Goal: Task Accomplishment & Management: Manage account settings

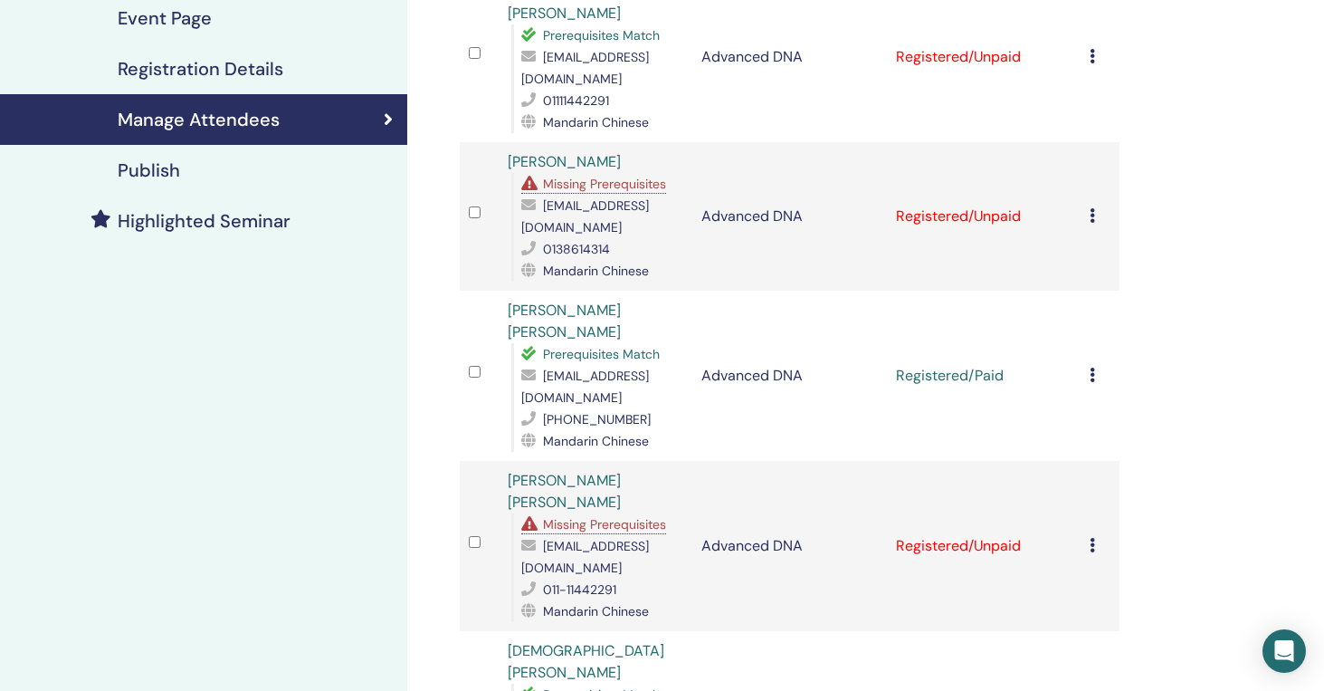
scroll to position [353, 0]
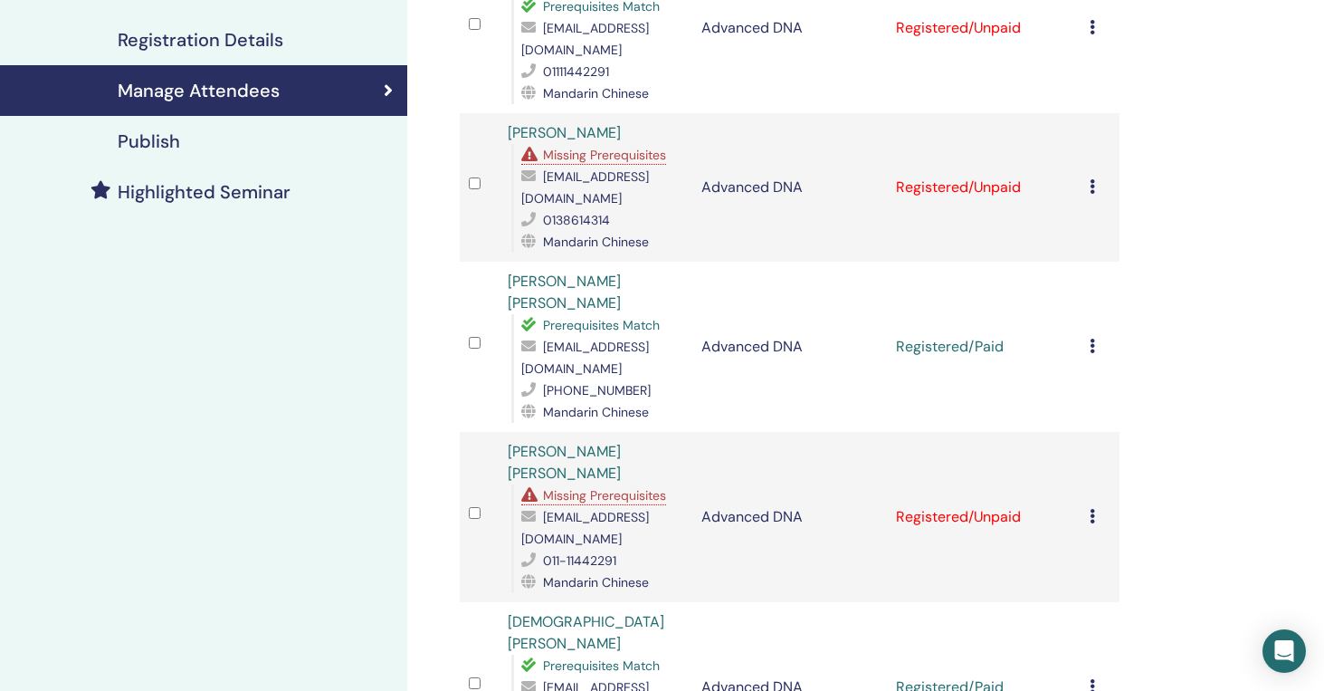
click at [1091, 509] on icon at bounding box center [1092, 516] width 5 height 14
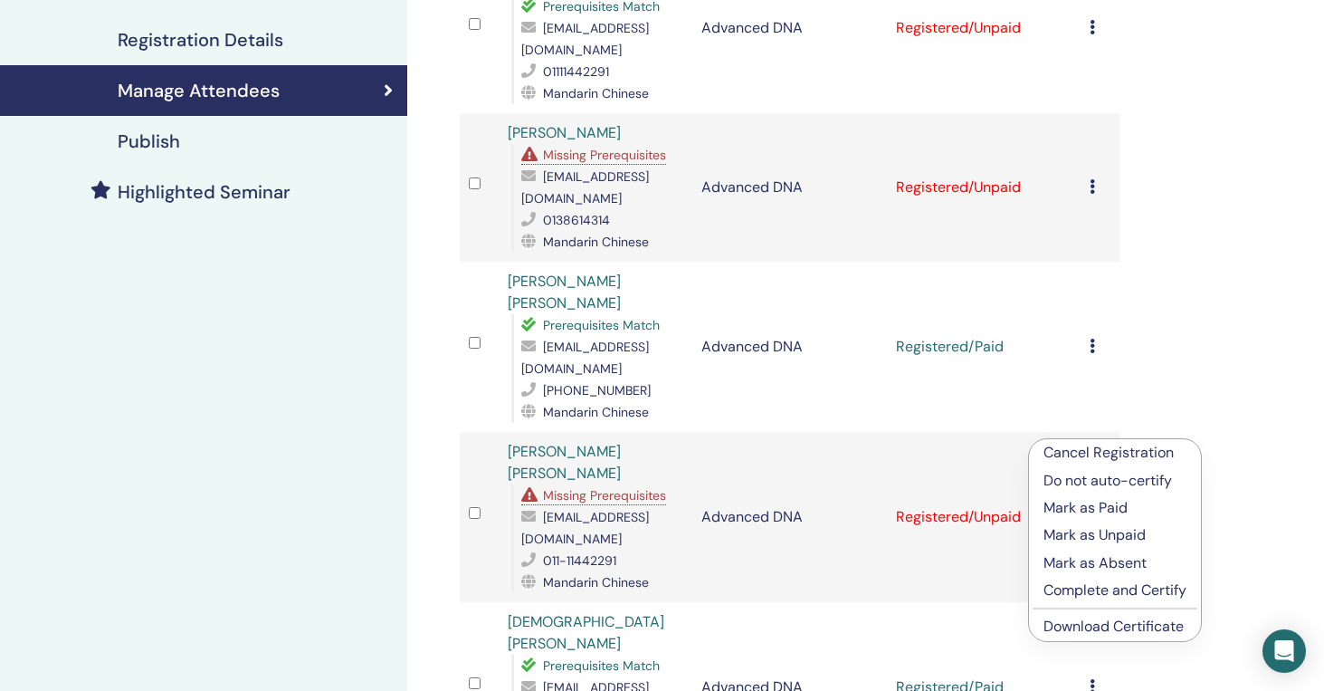
click at [1119, 445] on p "Cancel Registration" at bounding box center [1115, 453] width 143 height 22
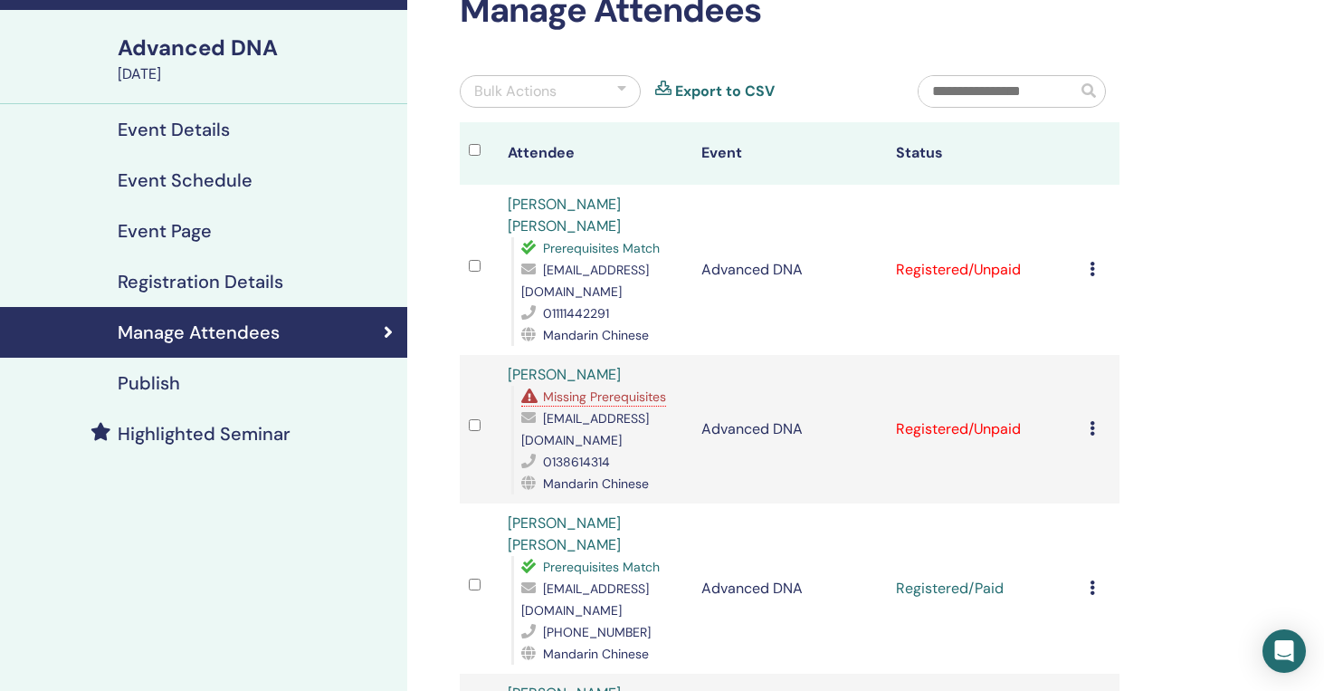
scroll to position [110, 0]
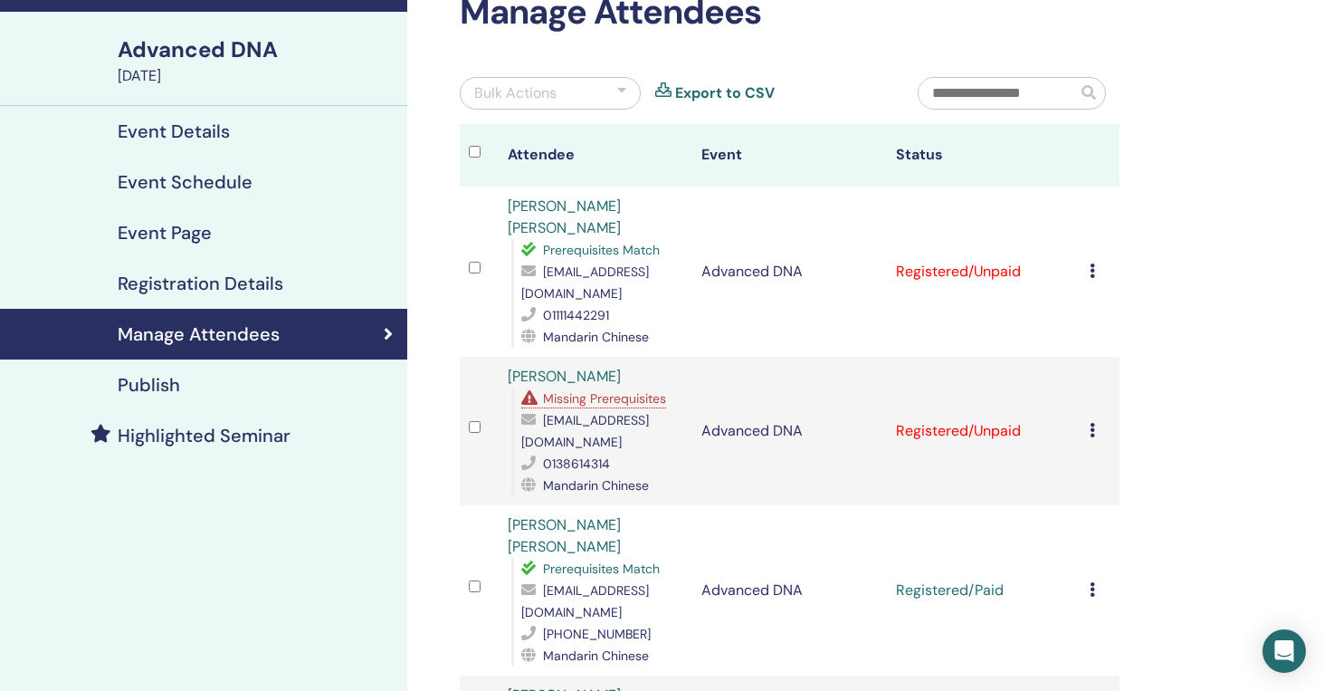
click at [1092, 261] on div "Cancel Registration Do not auto-certify Mark as Paid Mark as Unpaid Mark as Abs…" at bounding box center [1100, 272] width 21 height 22
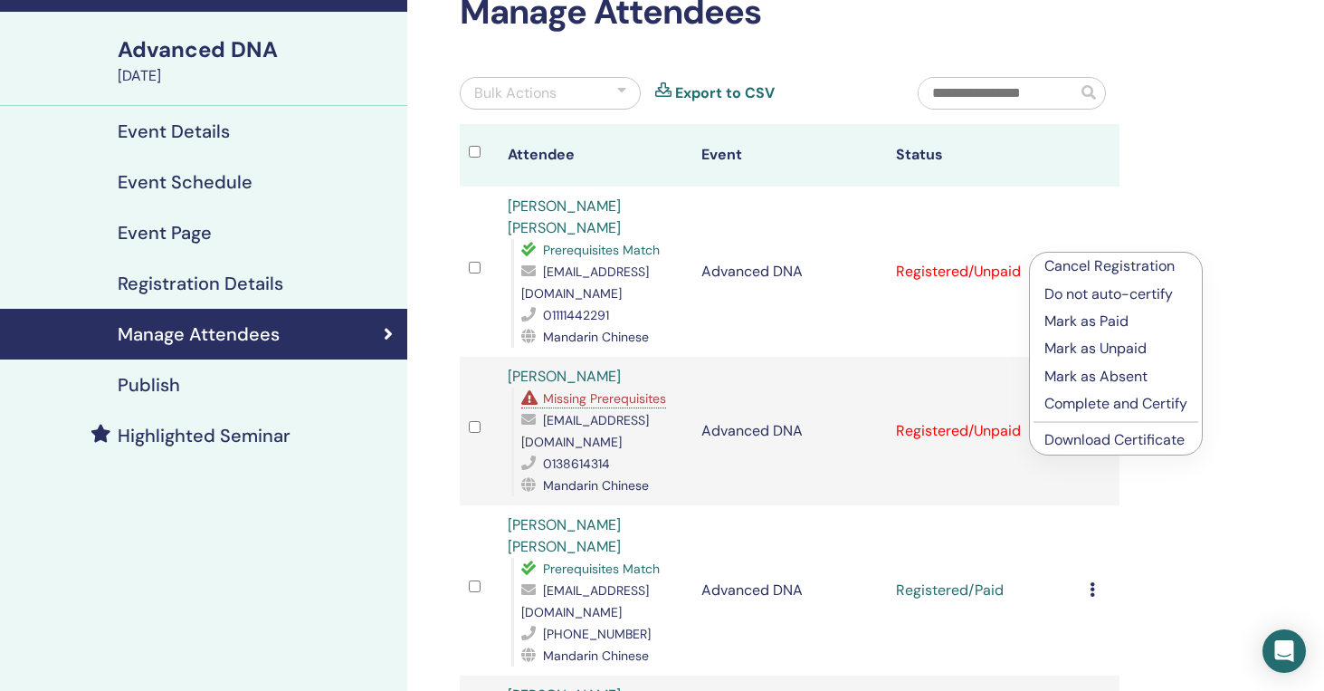
click at [1093, 322] on p "Mark as Paid" at bounding box center [1116, 322] width 143 height 22
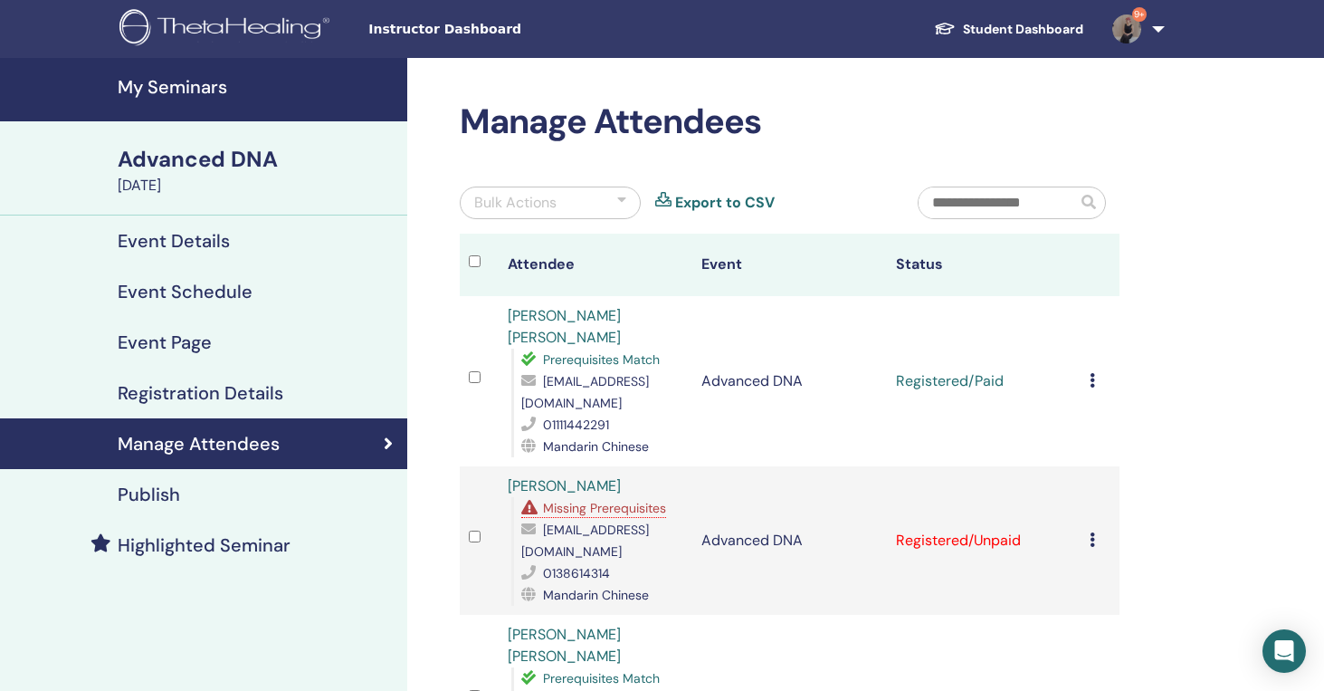
click at [188, 83] on h4 "My Seminars" at bounding box center [257, 87] width 279 height 22
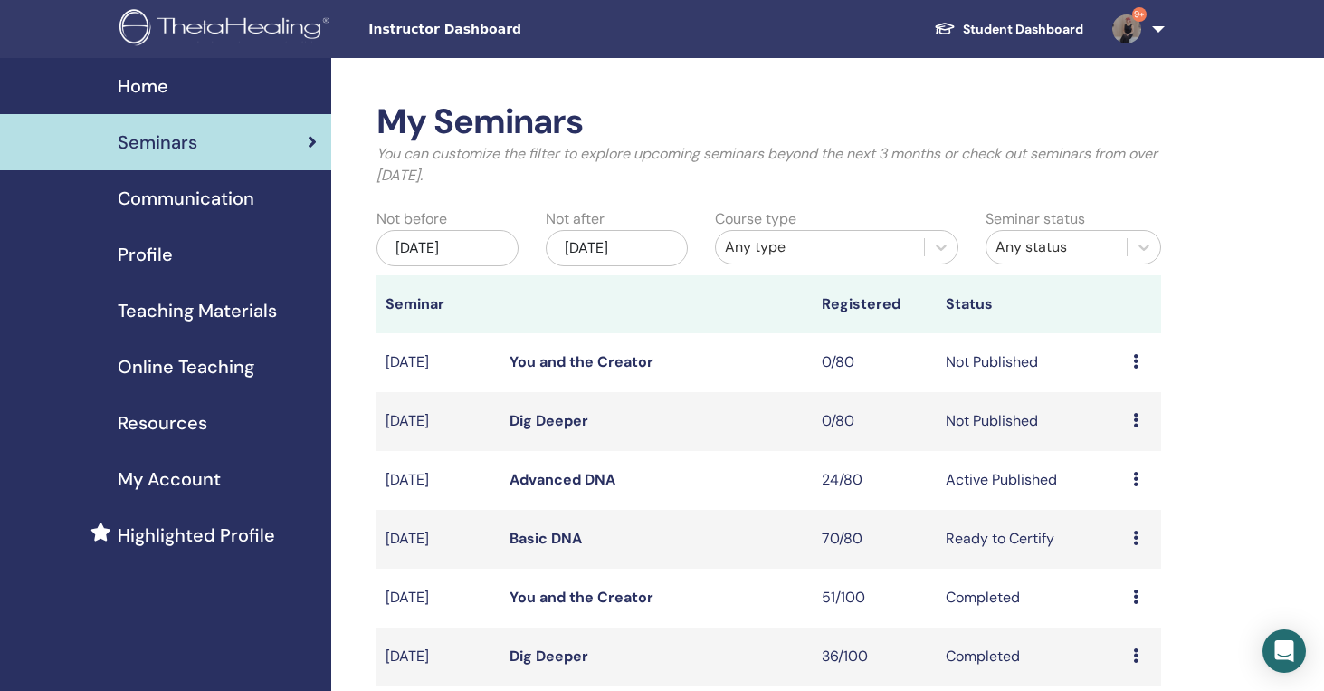
click at [536, 538] on link "Basic DNA" at bounding box center [546, 538] width 72 height 19
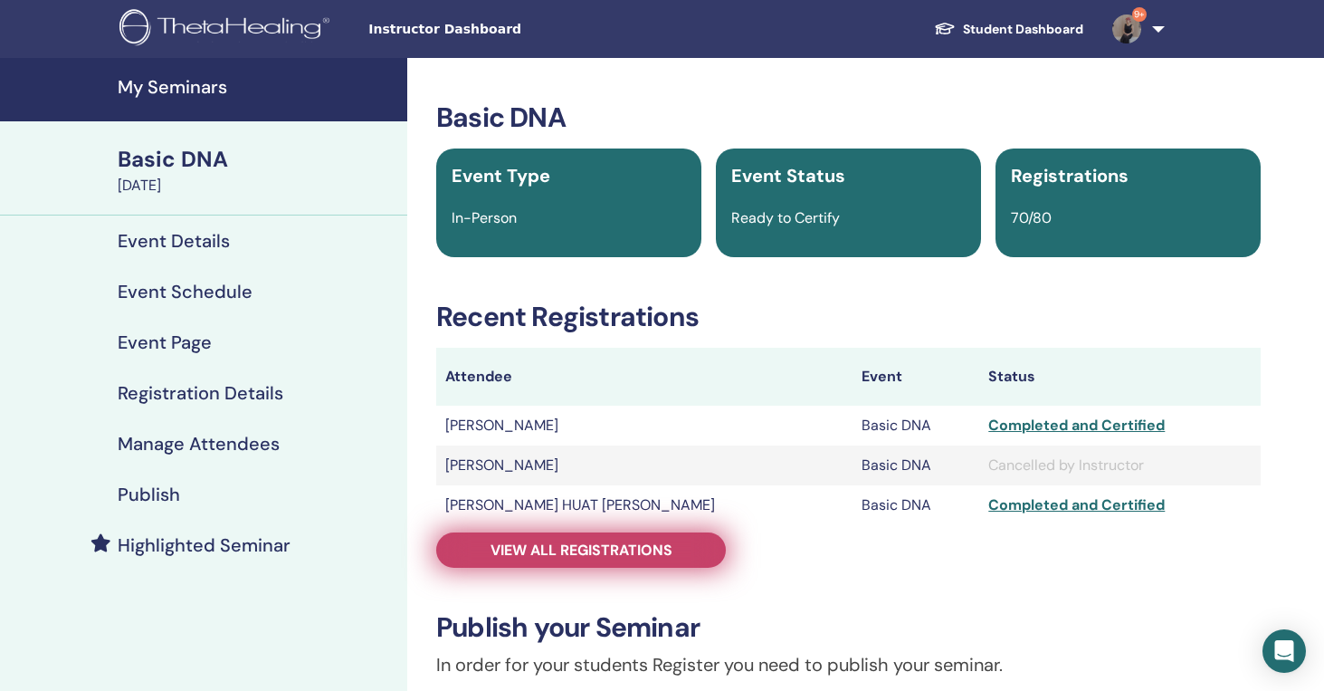
click at [598, 537] on link "View all registrations" at bounding box center [581, 549] width 290 height 35
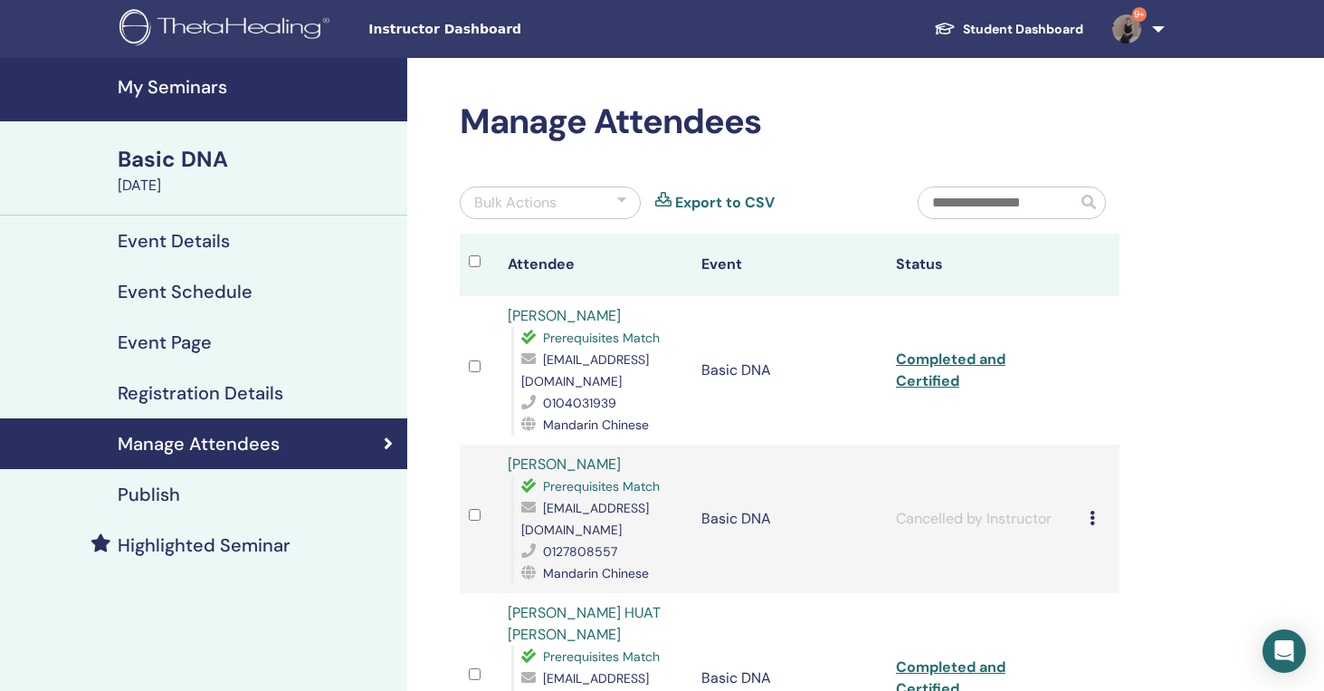
click at [997, 200] on input "text" at bounding box center [998, 202] width 158 height 31
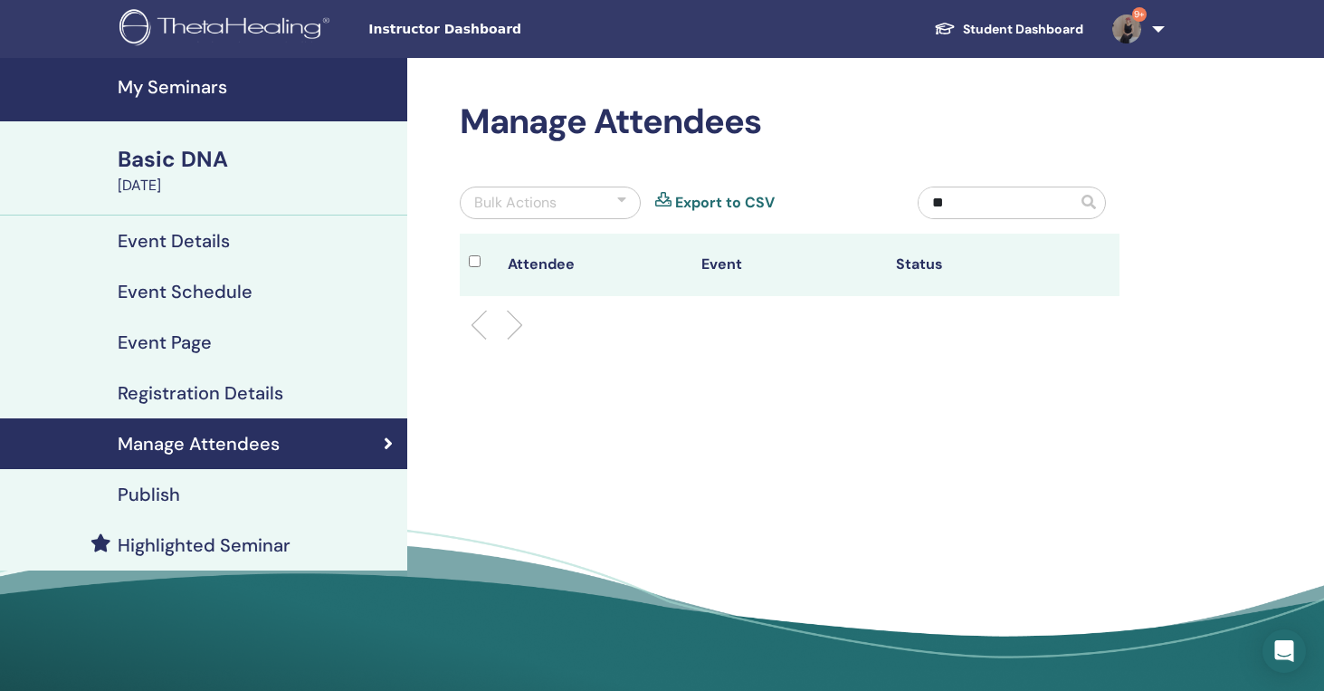
type input "*"
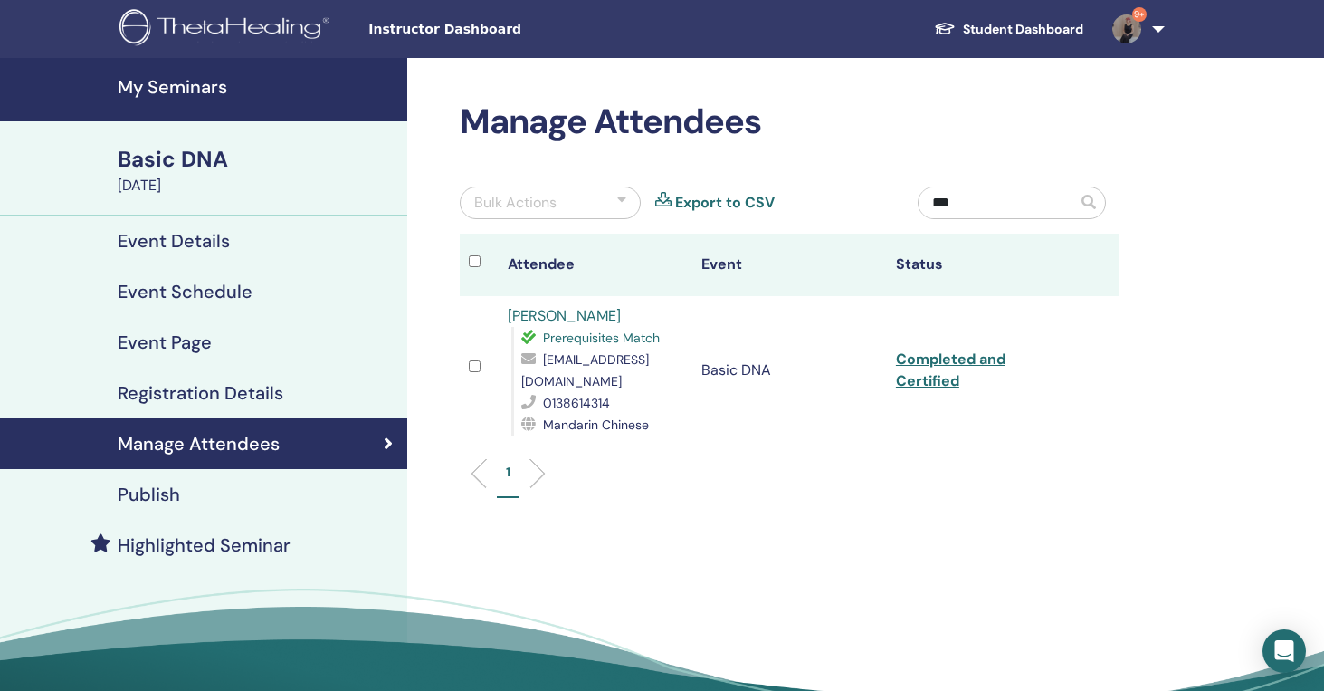
type input "***"
click at [187, 83] on h4 "My Seminars" at bounding box center [257, 87] width 279 height 22
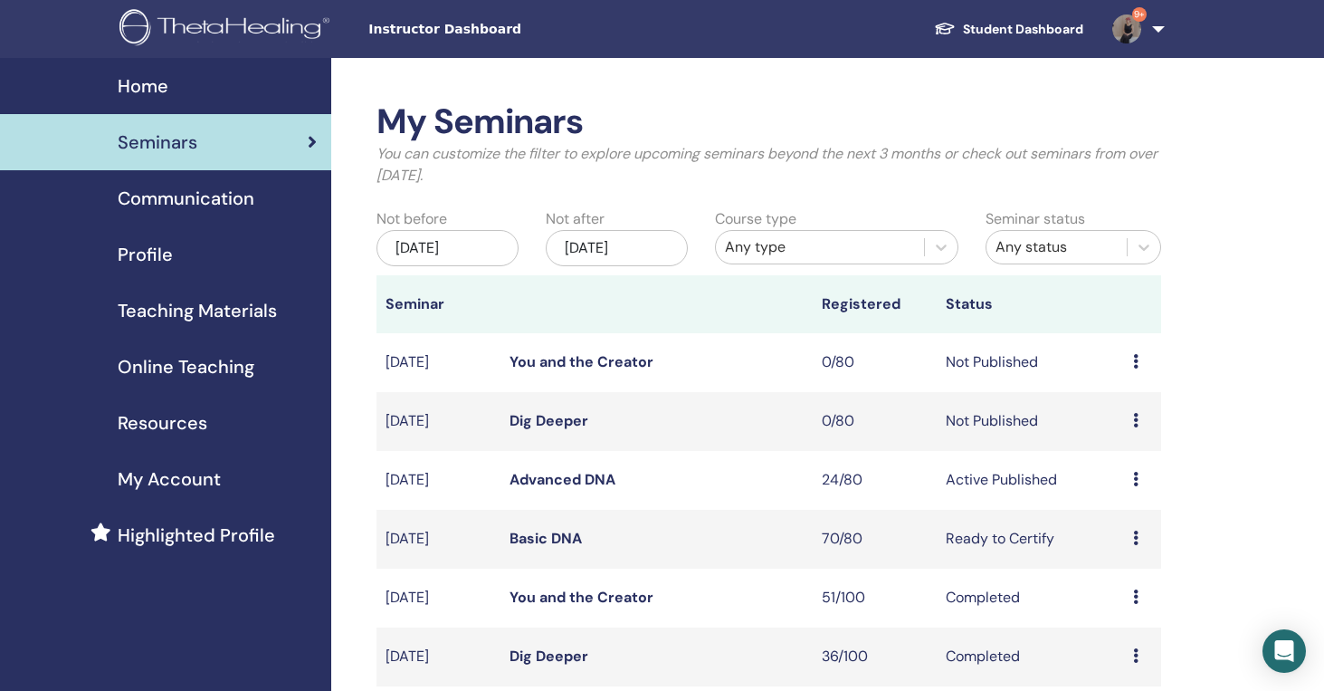
click at [567, 485] on link "Advanced DNA" at bounding box center [563, 479] width 106 height 19
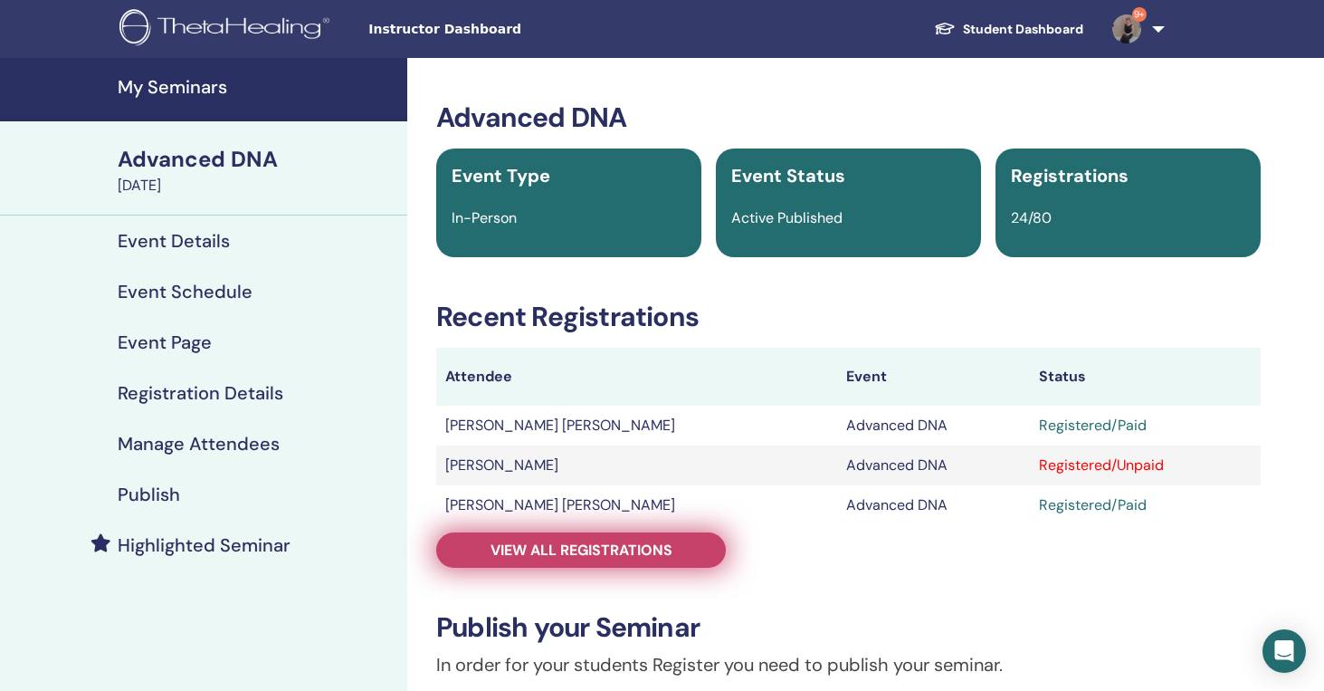
click at [579, 543] on span "View all registrations" at bounding box center [582, 549] width 182 height 19
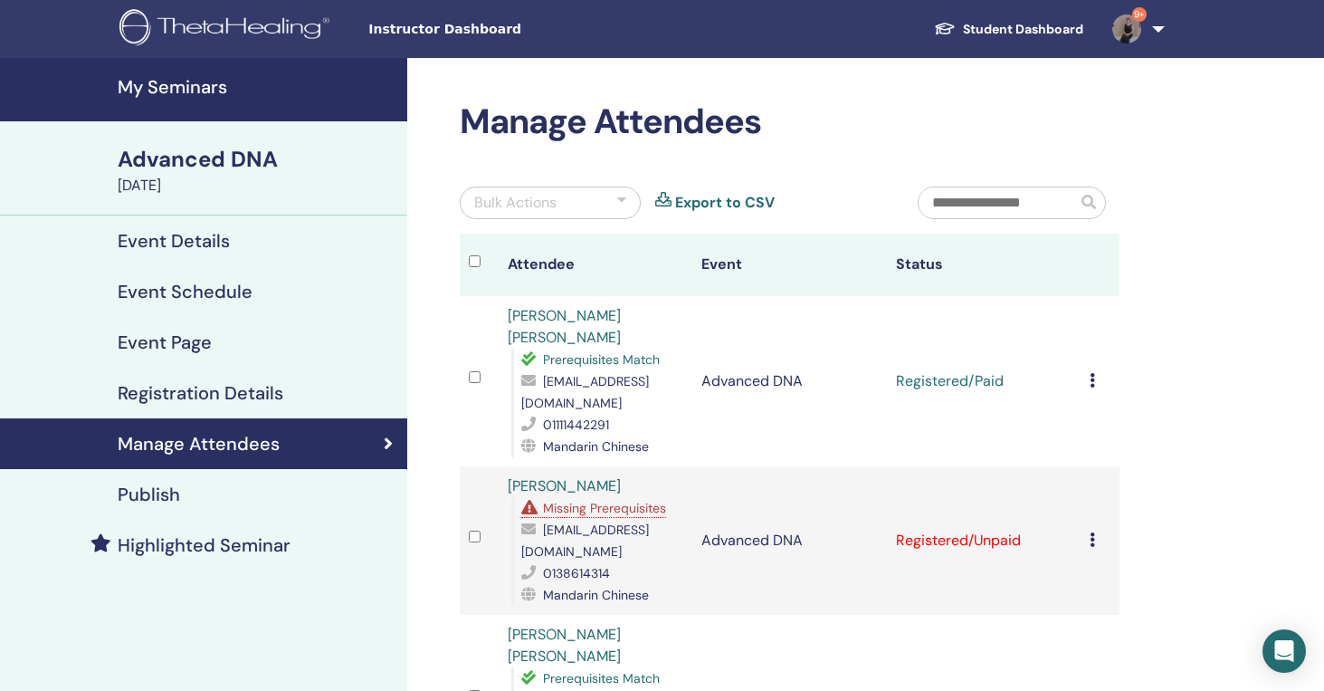
click at [184, 83] on h4 "My Seminars" at bounding box center [257, 87] width 279 height 22
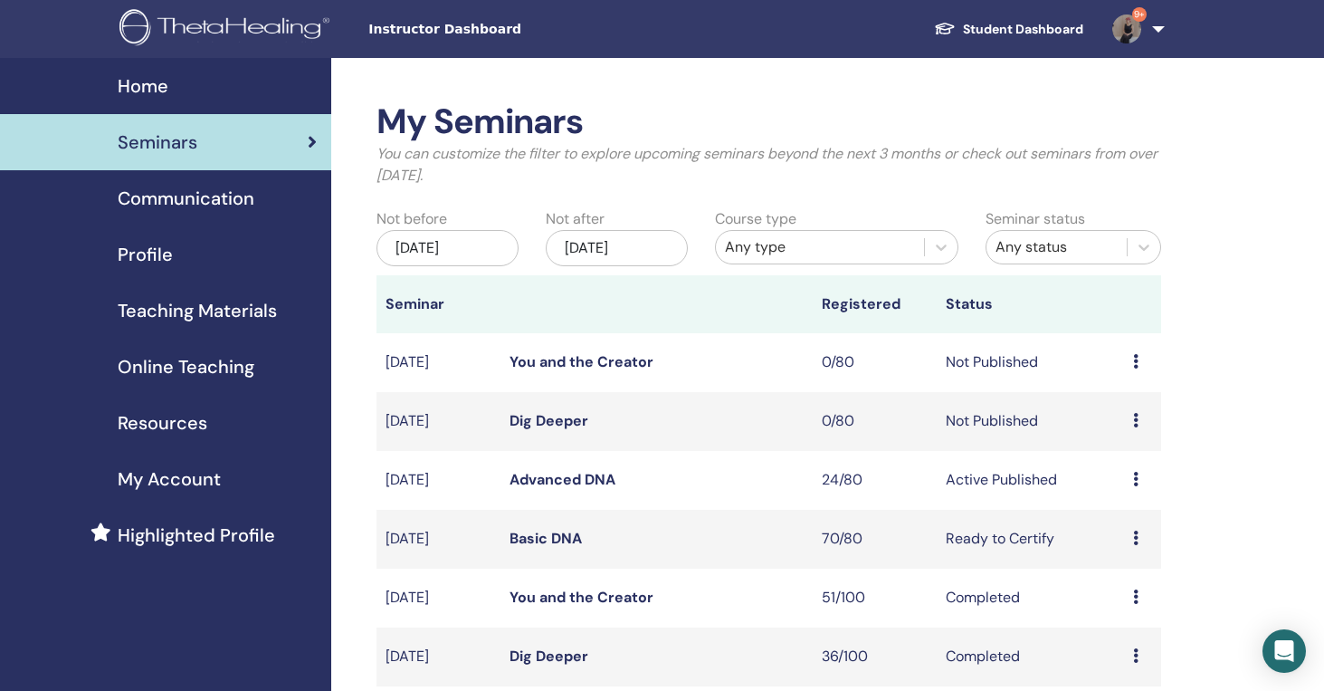
click at [549, 547] on link "Basic DNA" at bounding box center [546, 538] width 72 height 19
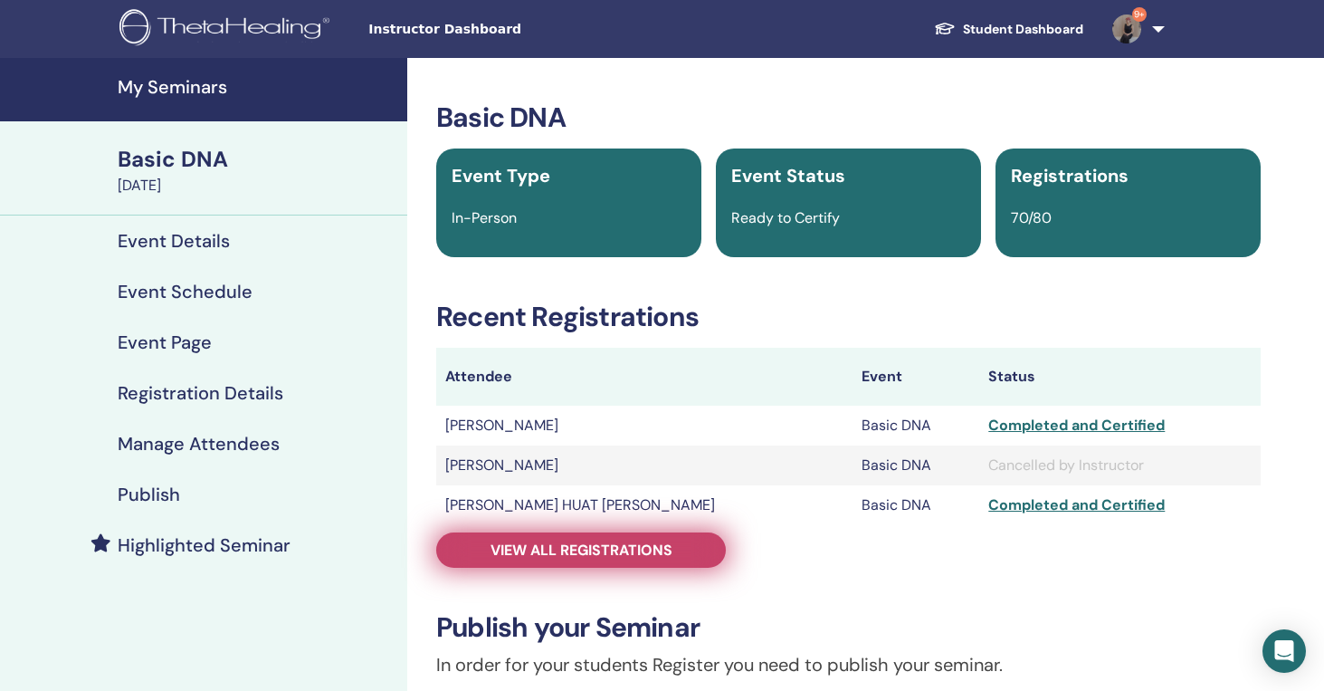
click at [620, 545] on span "View all registrations" at bounding box center [582, 549] width 182 height 19
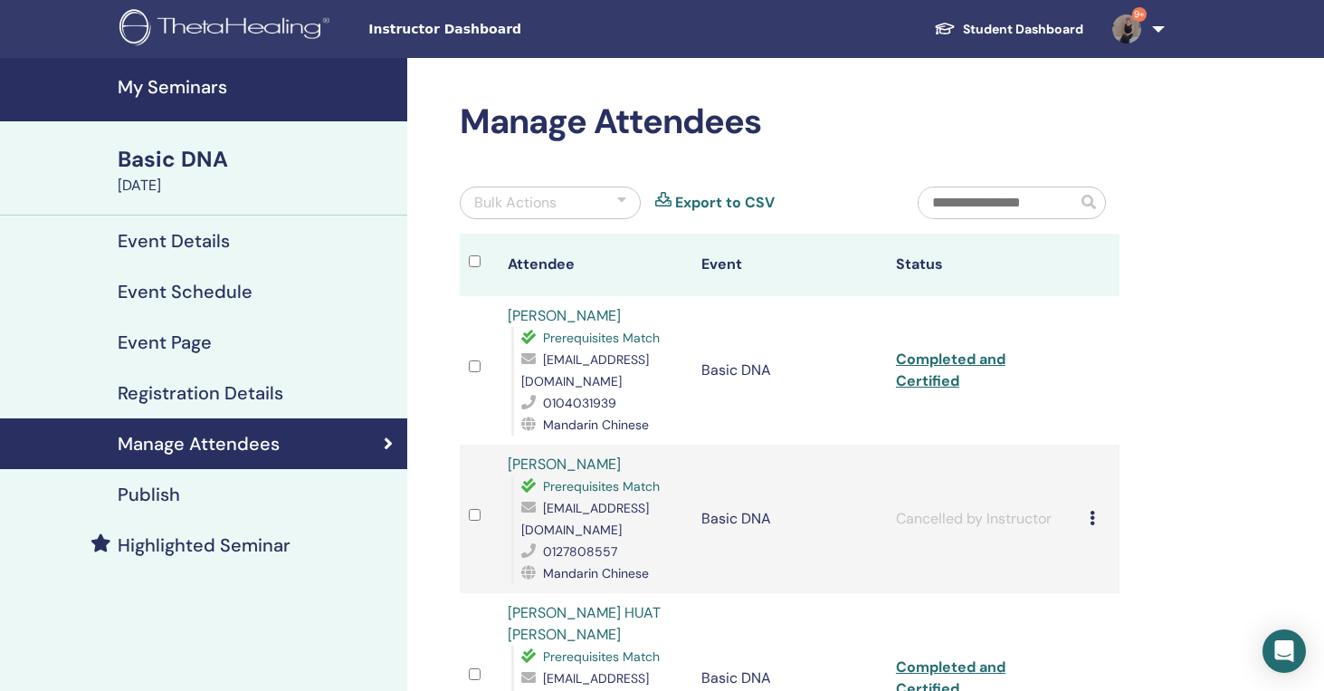
click at [970, 206] on input "text" at bounding box center [998, 202] width 158 height 31
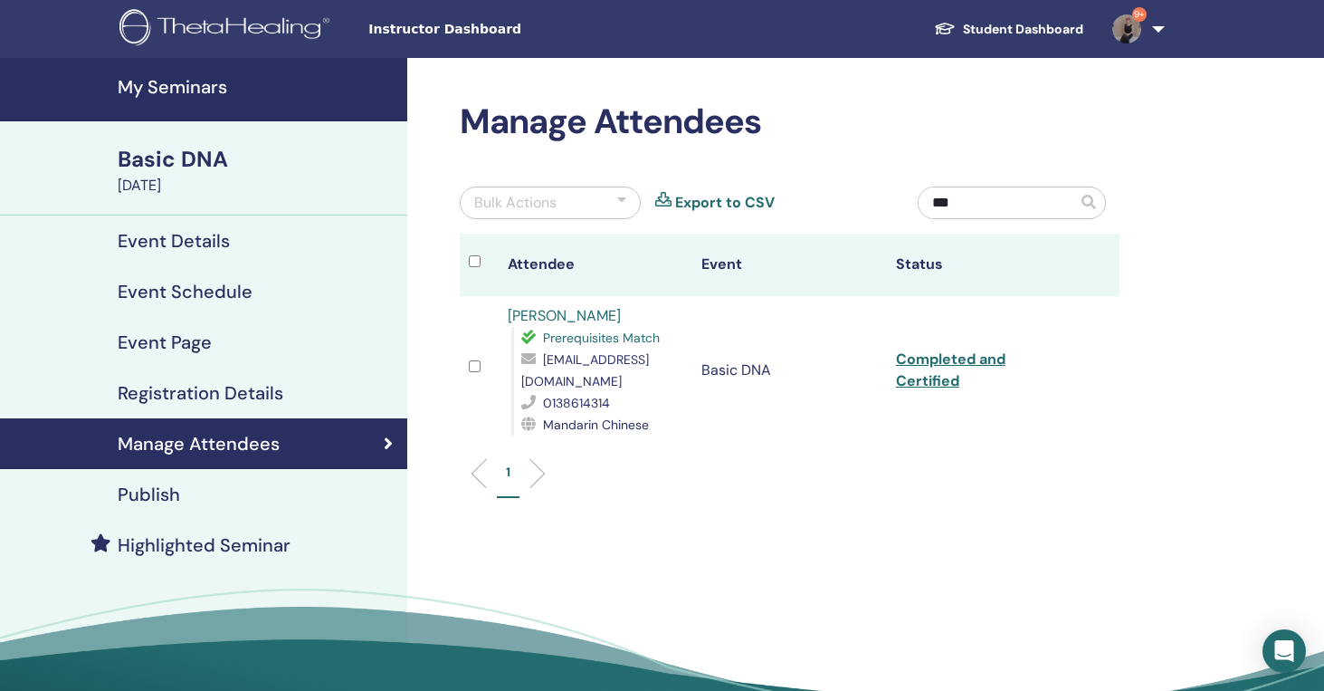
type input "***"
drag, startPoint x: 512, startPoint y: 380, endPoint x: 703, endPoint y: 388, distance: 190.3
click at [684, 388] on div "Prerequisites Match florencetee042795@gmail.com 0138614314 Mandarin Chinese" at bounding box center [598, 381] width 173 height 109
copy span "florencetee042795@gmail.com"
click at [186, 86] on h4 "My Seminars" at bounding box center [257, 87] width 279 height 22
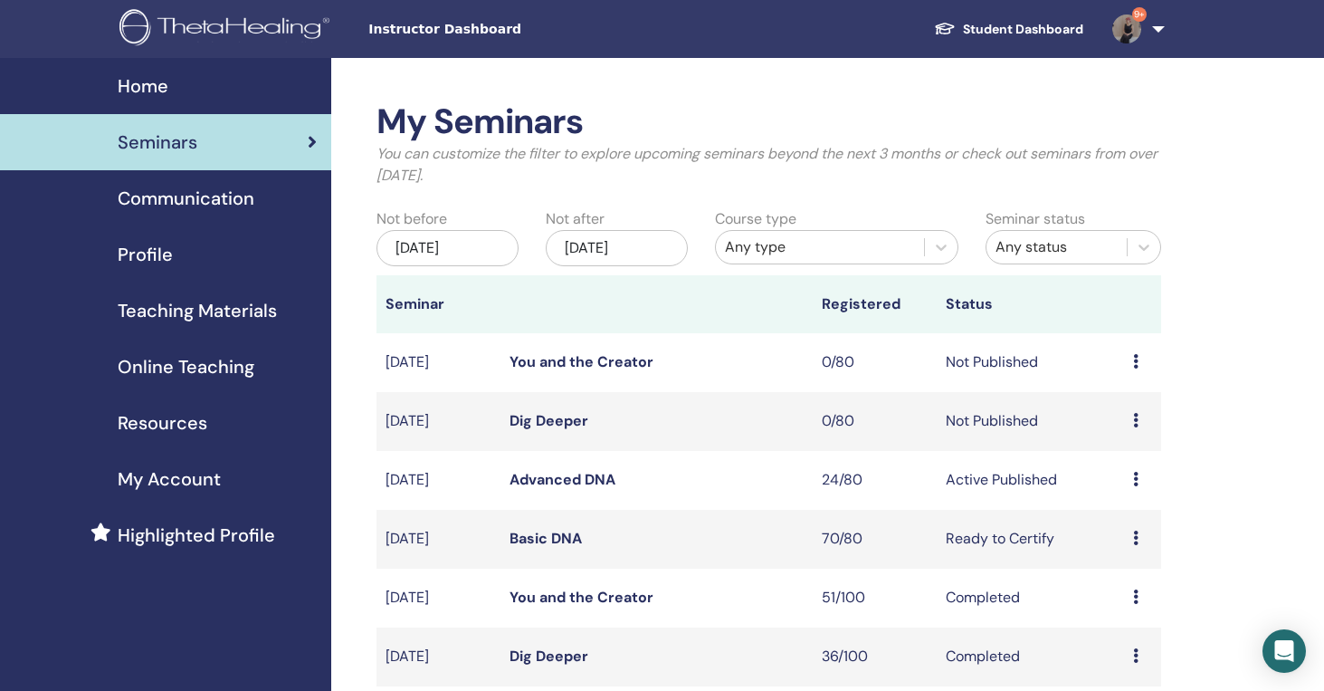
click at [552, 481] on link "Advanced DNA" at bounding box center [563, 479] width 106 height 19
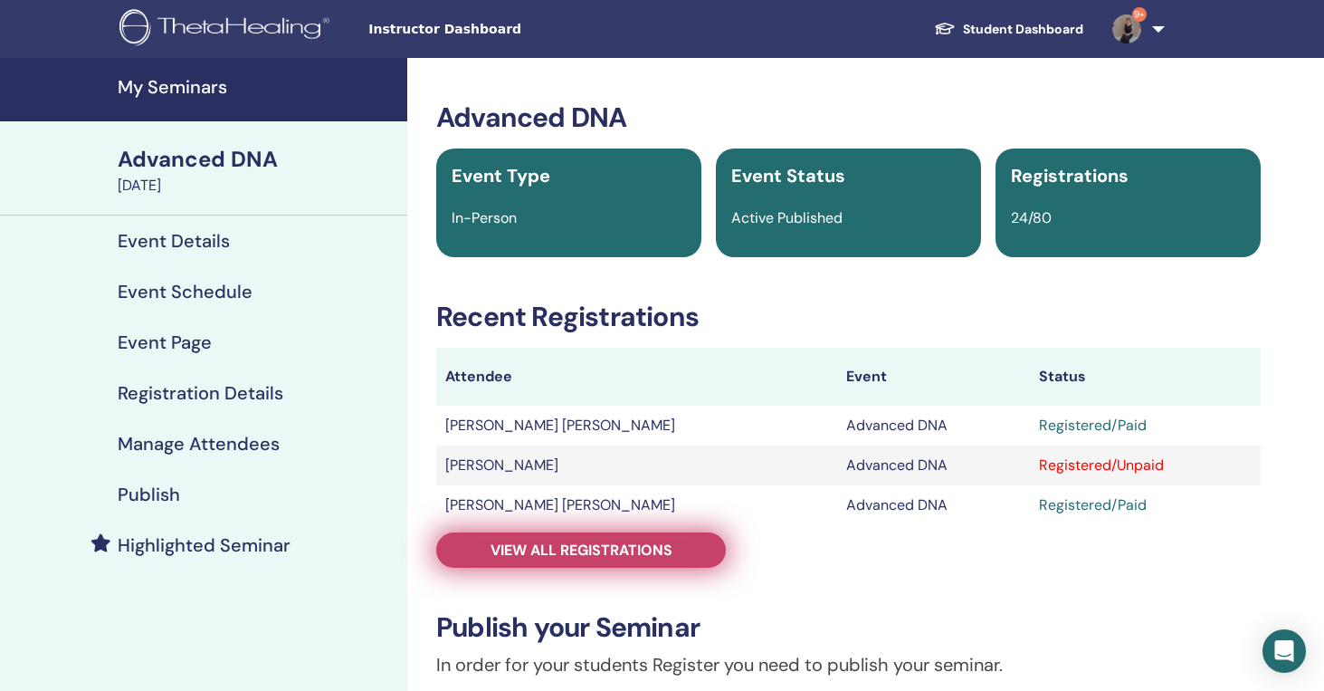
click at [557, 537] on link "View all registrations" at bounding box center [581, 549] width 290 height 35
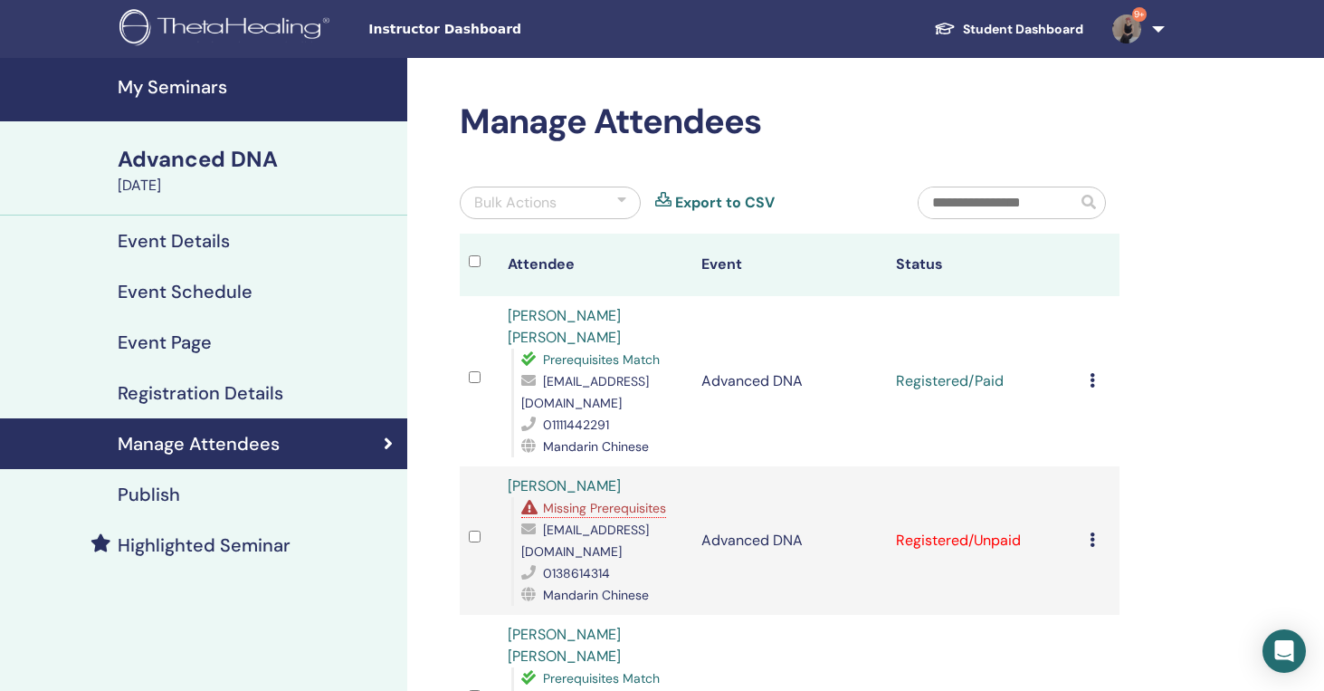
click at [1092, 532] on icon at bounding box center [1092, 539] width 5 height 14
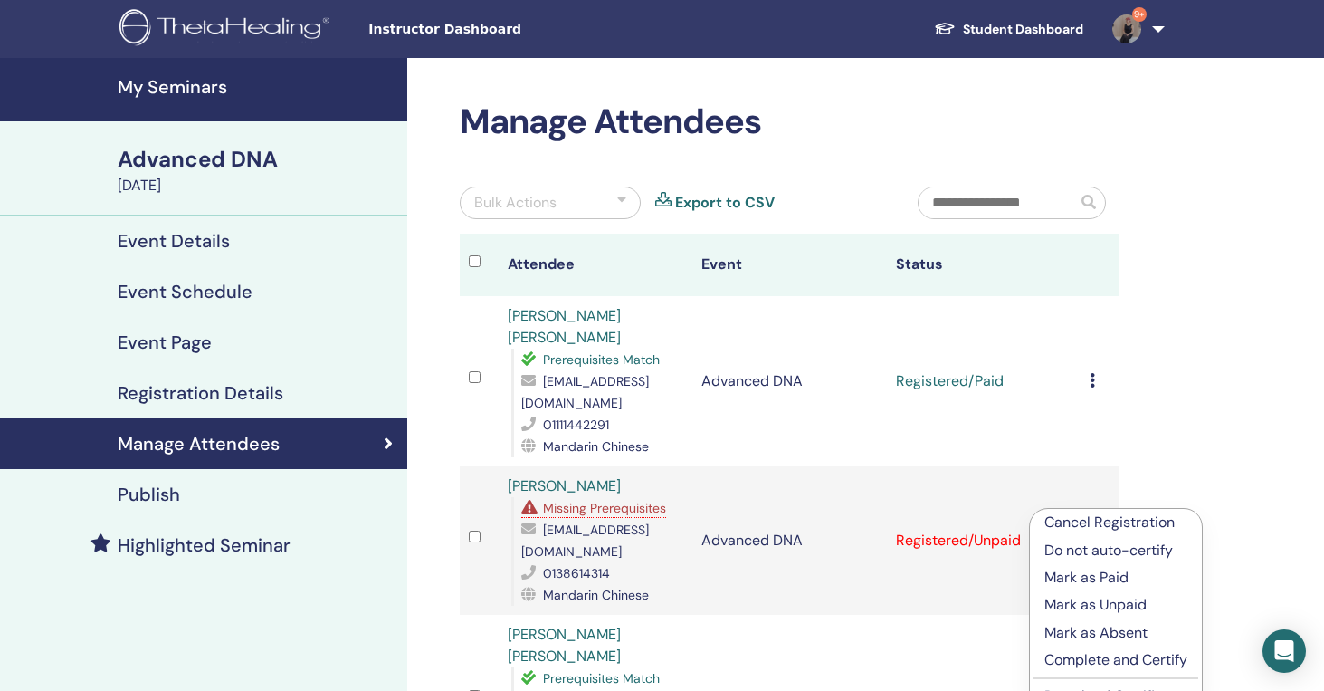
click at [1134, 522] on p "Cancel Registration" at bounding box center [1116, 523] width 143 height 22
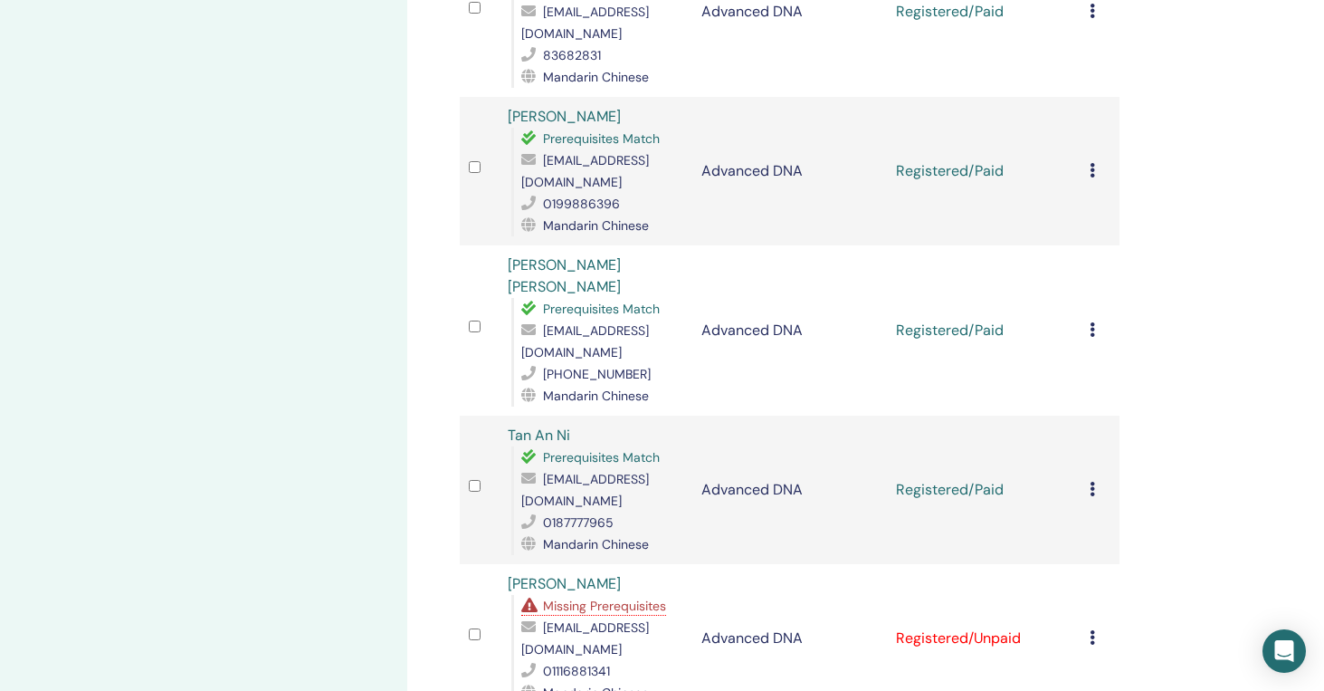
scroll to position [1029, 0]
click at [1094, 629] on icon at bounding box center [1092, 636] width 5 height 14
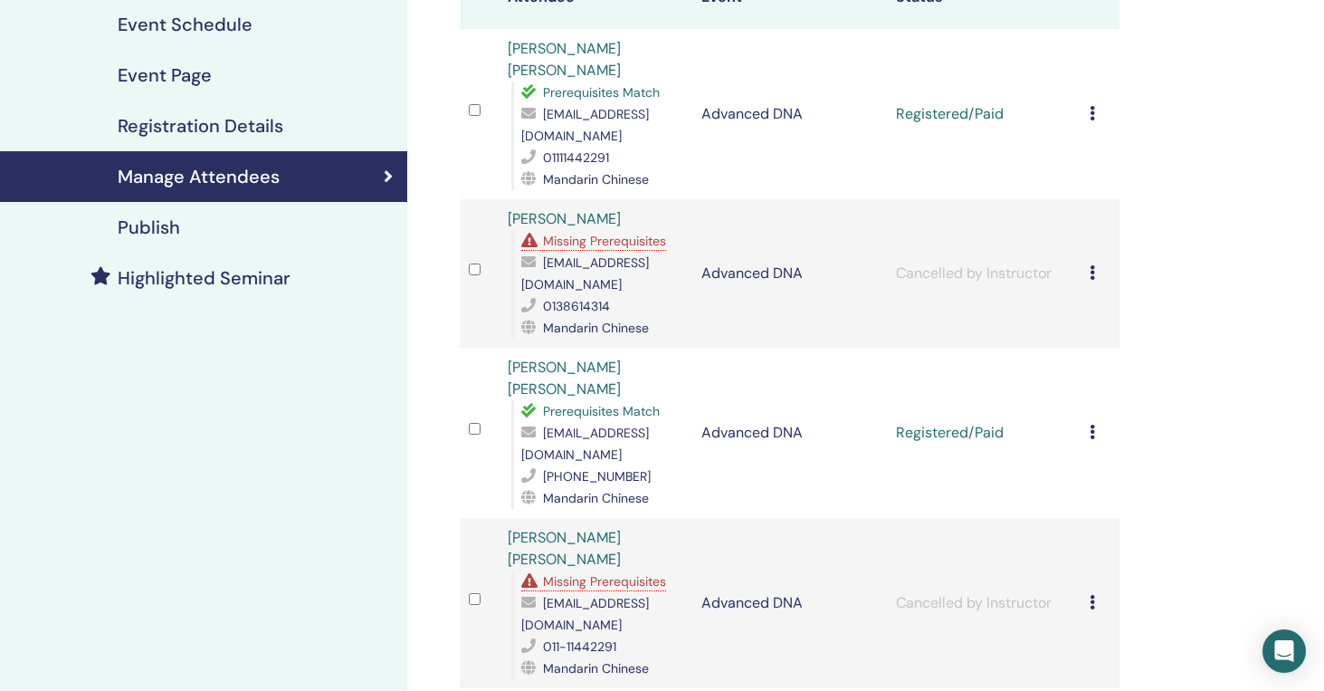
scroll to position [0, 0]
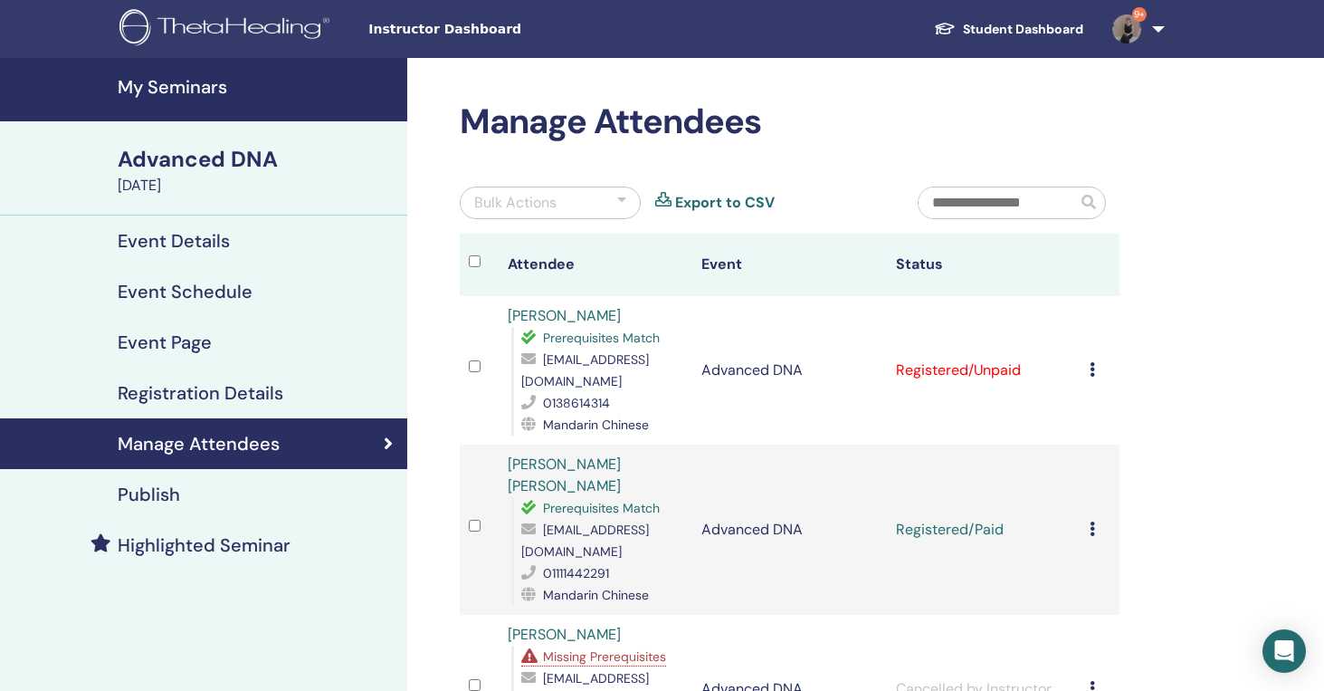
click at [1095, 367] on div "Cancel Registration Do not auto-certify Mark as Paid Mark as Unpaid Mark as Abs…" at bounding box center [1100, 370] width 21 height 22
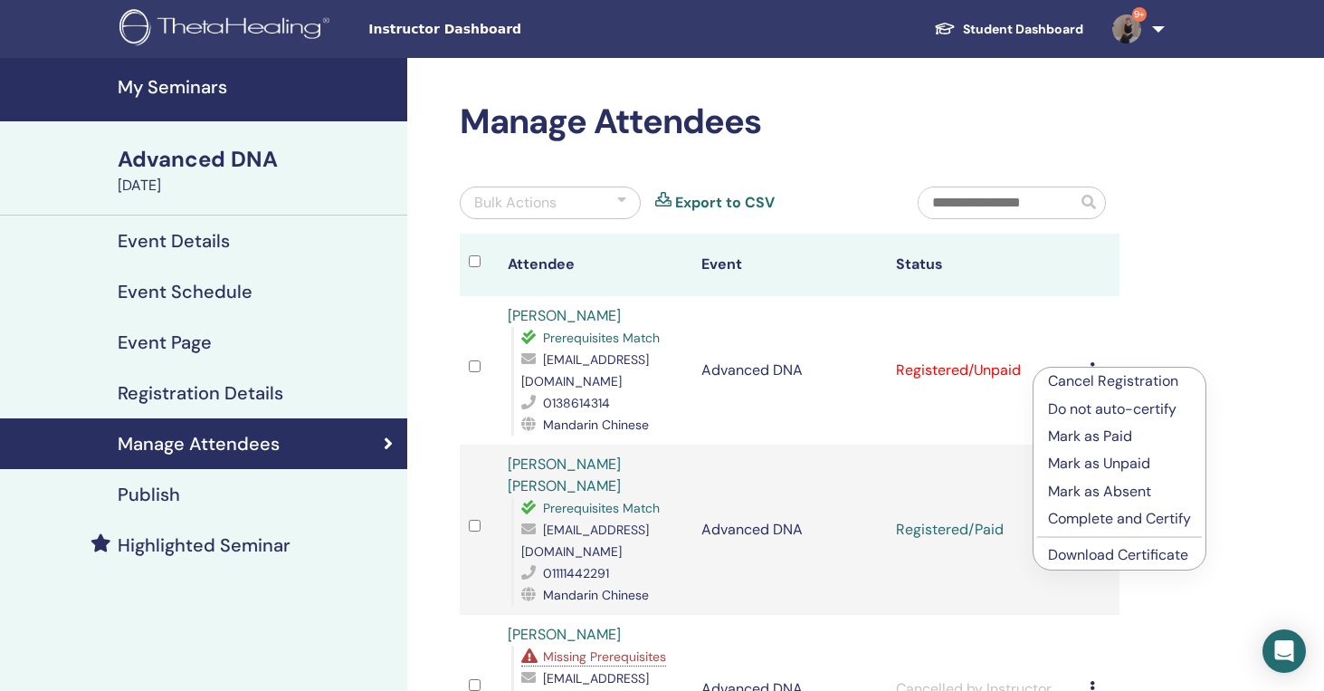
click at [1085, 435] on p "Mark as Paid" at bounding box center [1119, 436] width 143 height 22
